Goal: Task Accomplishment & Management: Complete application form

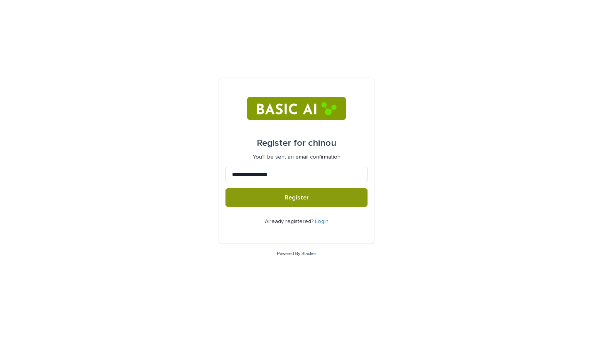
type input "**********"
click at [225, 188] on button "Register" at bounding box center [296, 197] width 142 height 19
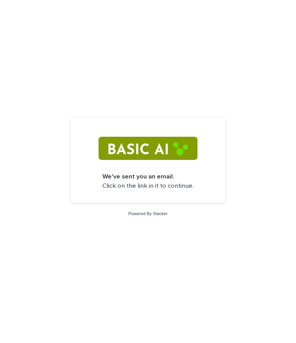
click at [140, 154] on img at bounding box center [147, 148] width 98 height 23
click at [147, 186] on p "We've sent you an email. Click on the link in it to continue." at bounding box center [147, 181] width 91 height 18
click at [152, 156] on img at bounding box center [147, 148] width 98 height 23
click at [151, 154] on img at bounding box center [147, 148] width 98 height 23
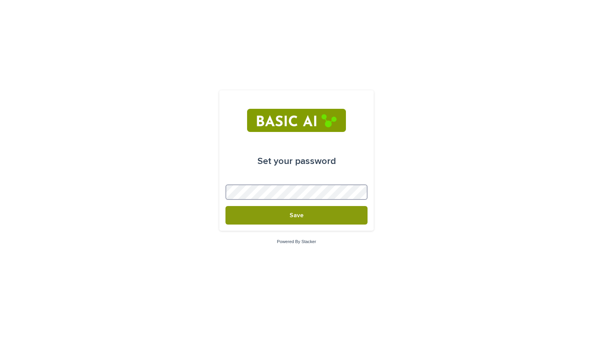
click at [225, 206] on button "Save" at bounding box center [296, 215] width 142 height 19
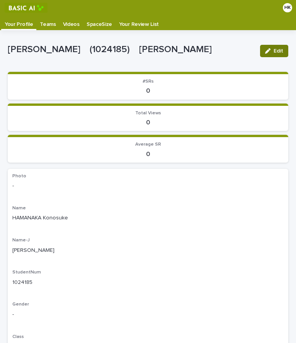
click at [266, 54] on button "Edit" at bounding box center [274, 51] width 28 height 12
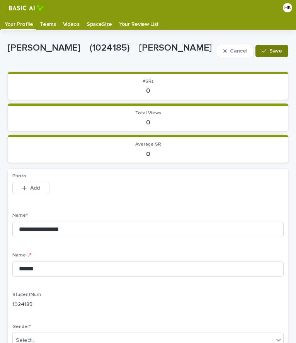
click at [266, 54] on button "Save" at bounding box center [271, 51] width 33 height 12
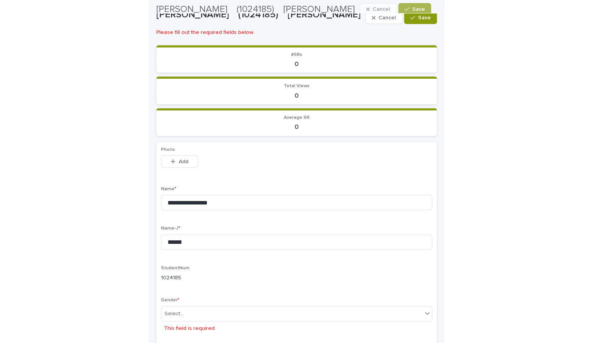
scroll to position [17, 0]
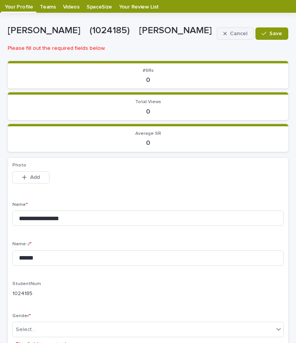
click at [236, 31] on span "Cancel" at bounding box center [238, 33] width 17 height 5
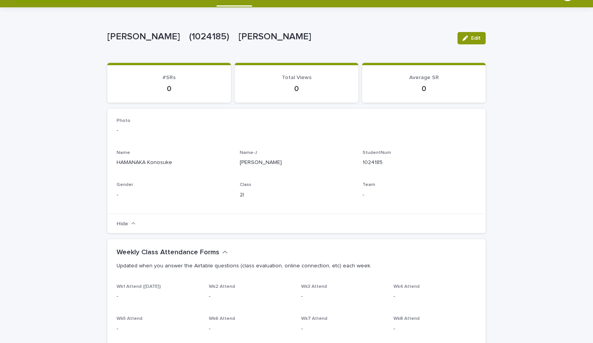
scroll to position [0, 0]
